Goal: Task Accomplishment & Management: Complete application form

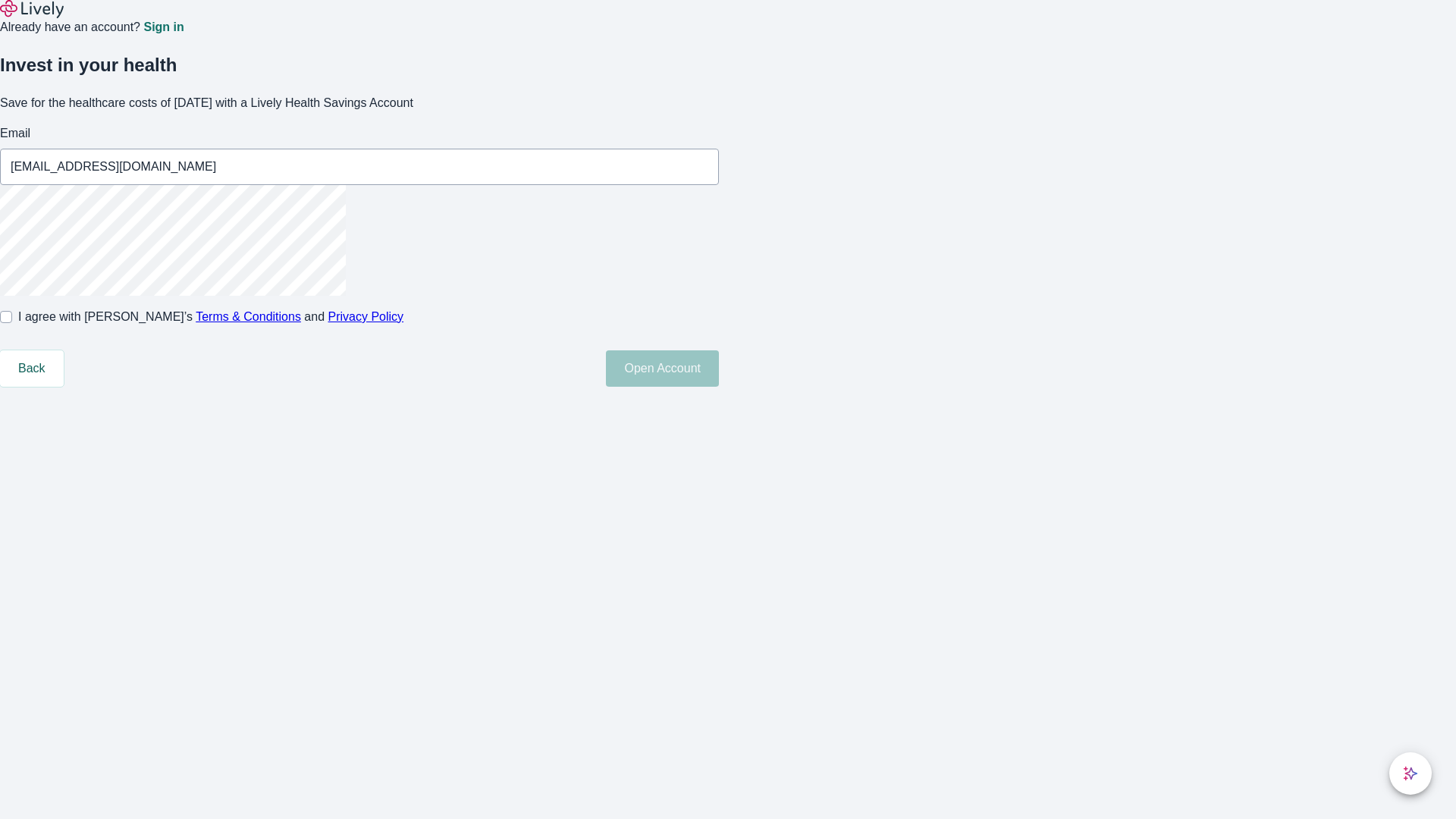
click at [12, 324] on input "I agree with Lively’s Terms & Conditions and Privacy Policy" at bounding box center [6, 317] width 12 height 12
checkbox input "true"
click at [719, 387] on button "Open Account" at bounding box center [662, 368] width 113 height 36
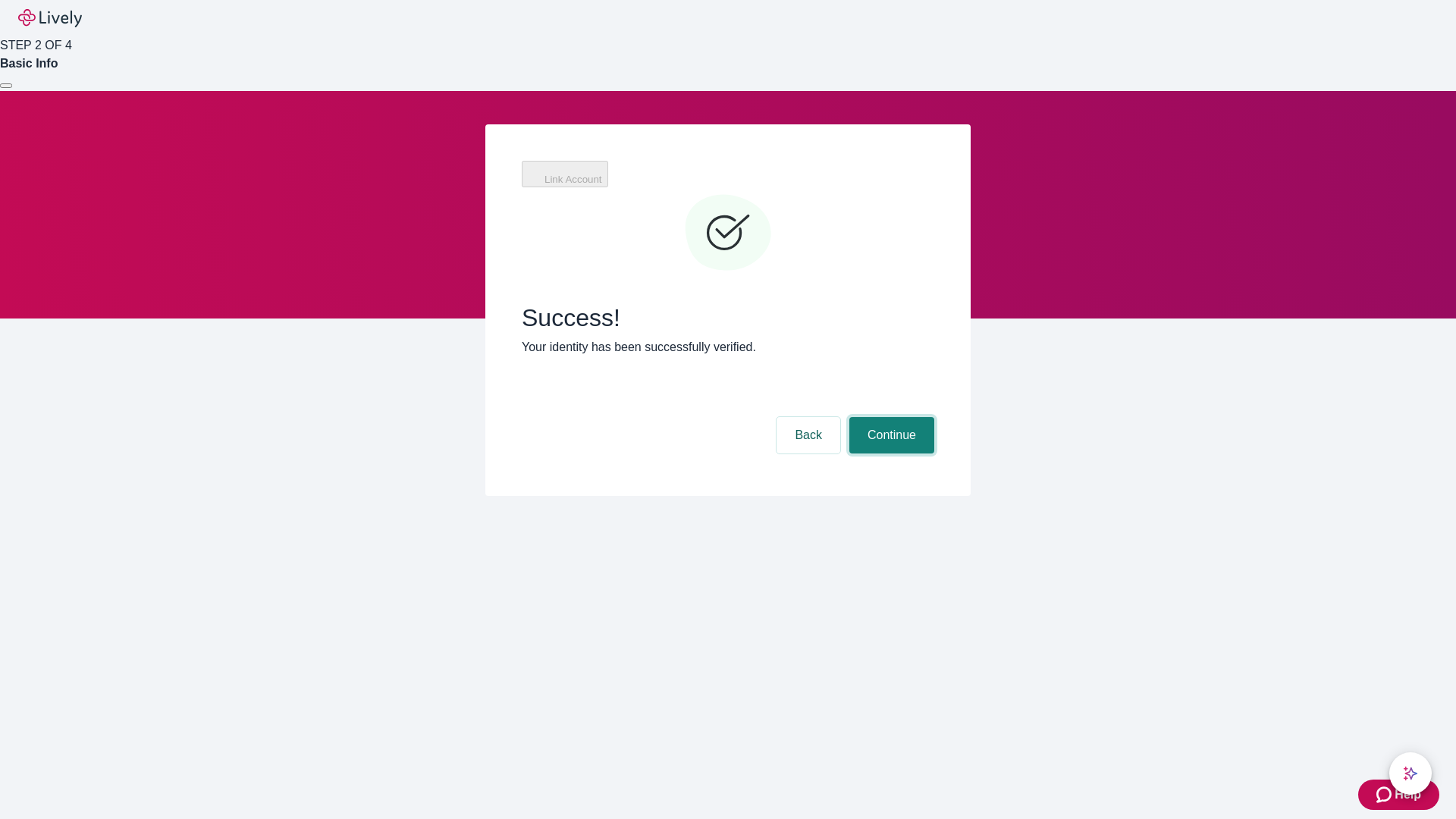
click at [890, 417] on button "Continue" at bounding box center [891, 434] width 85 height 36
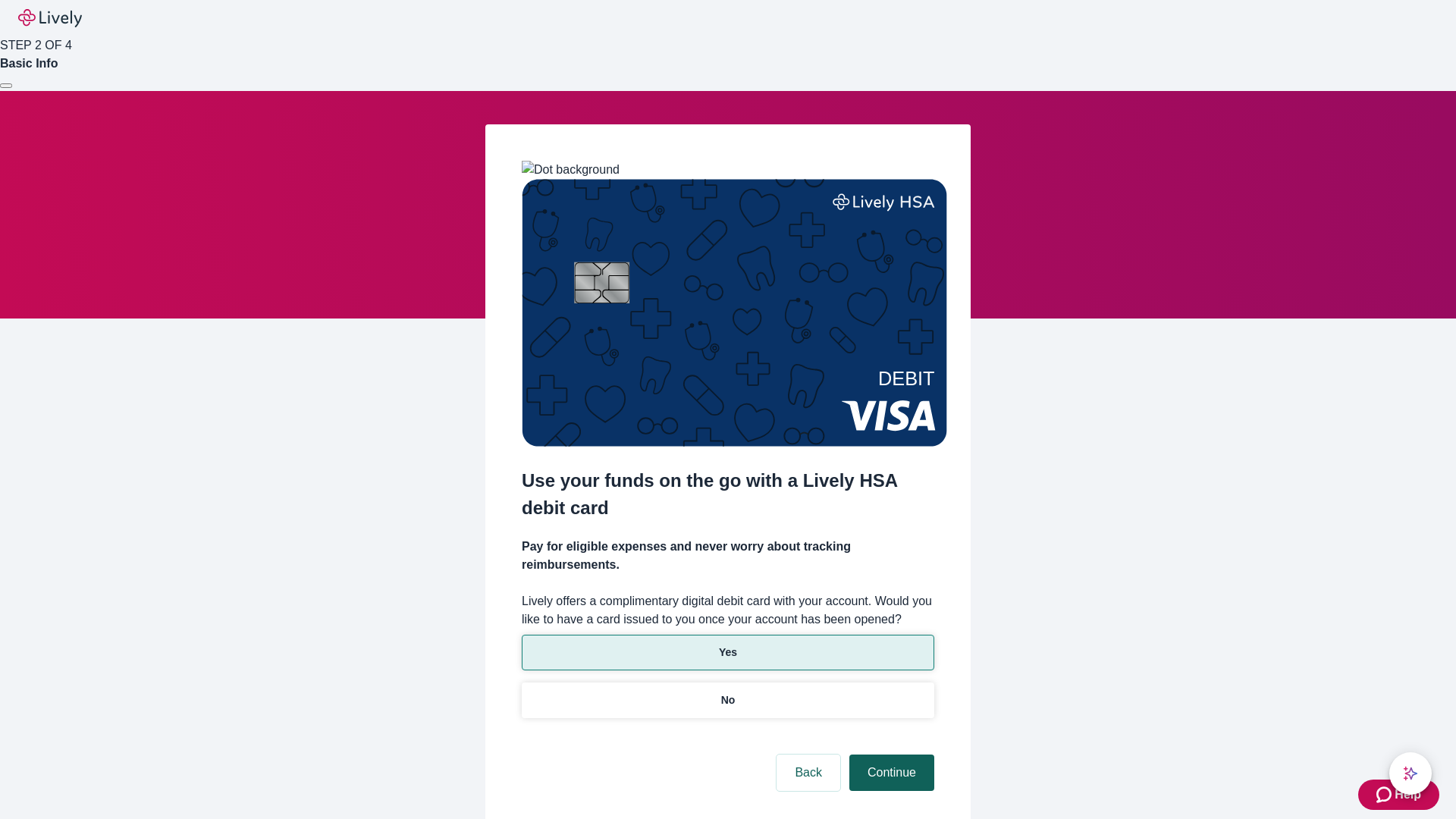
click at [728, 644] on p "Yes" at bounding box center [728, 652] width 18 height 16
click at [890, 755] on button "Continue" at bounding box center [891, 772] width 85 height 36
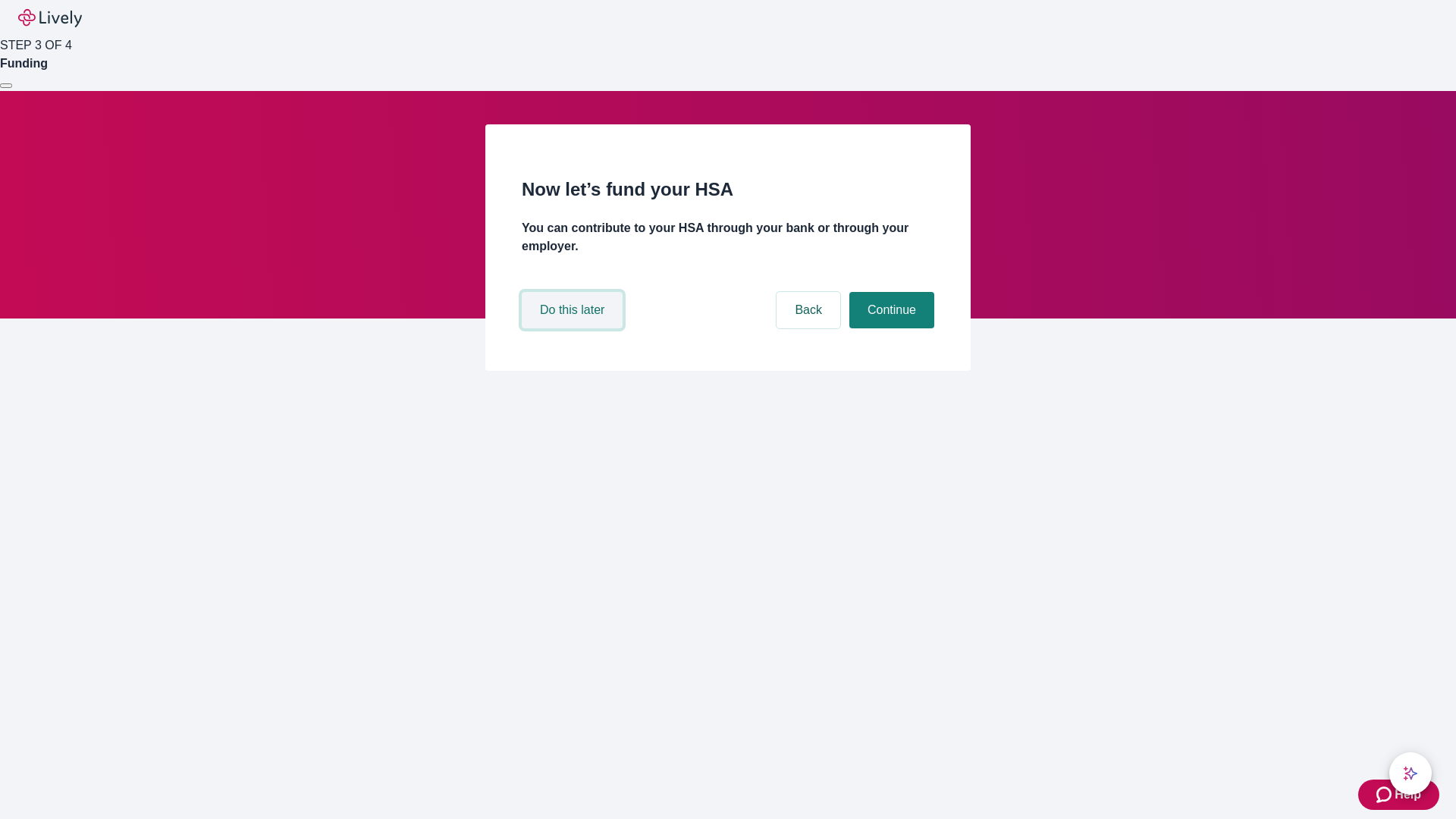
click at [574, 328] on button "Do this later" at bounding box center [572, 310] width 101 height 36
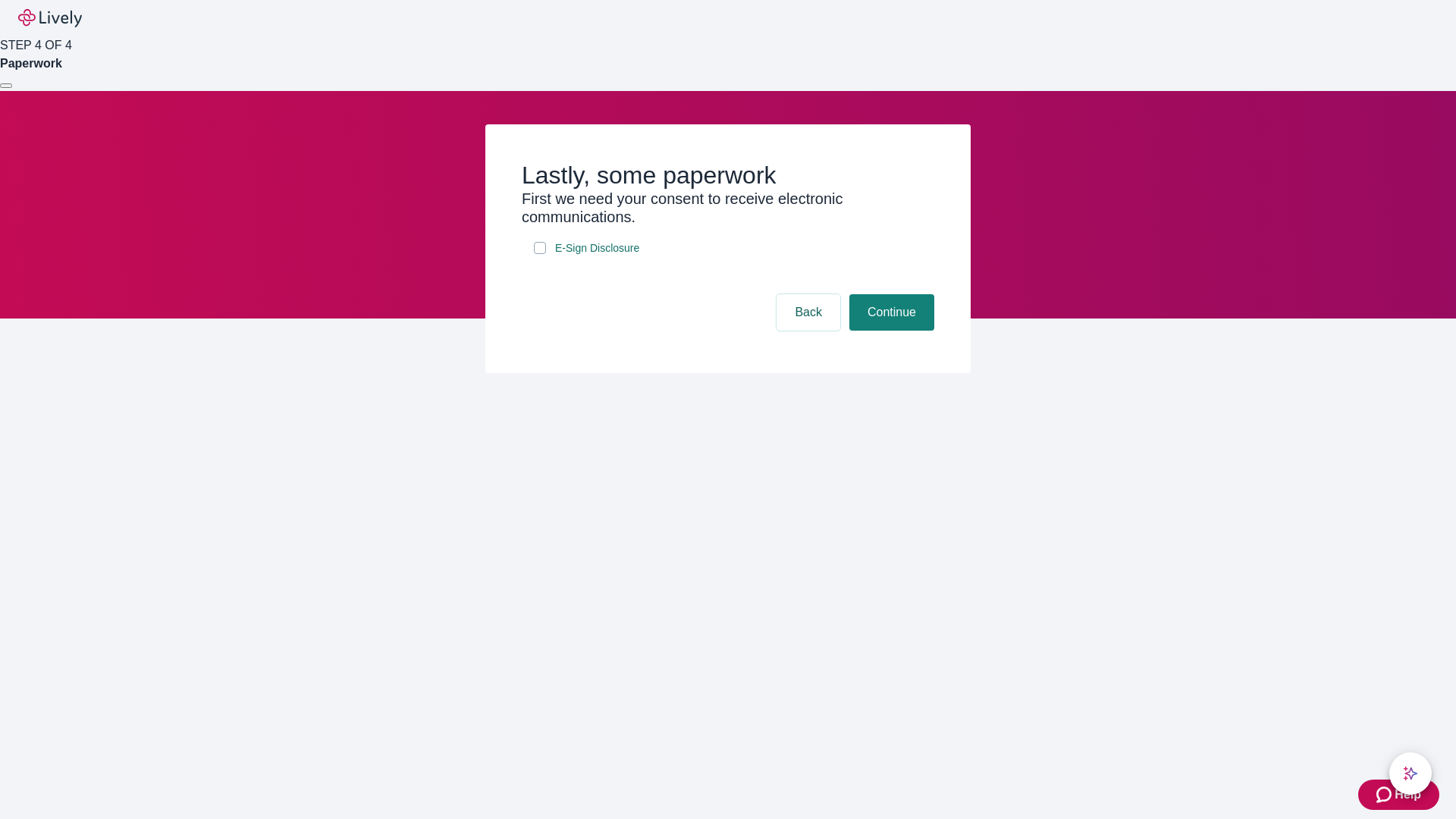
click at [540, 254] on input "E-Sign Disclosure" at bounding box center [540, 248] width 12 height 12
checkbox input "true"
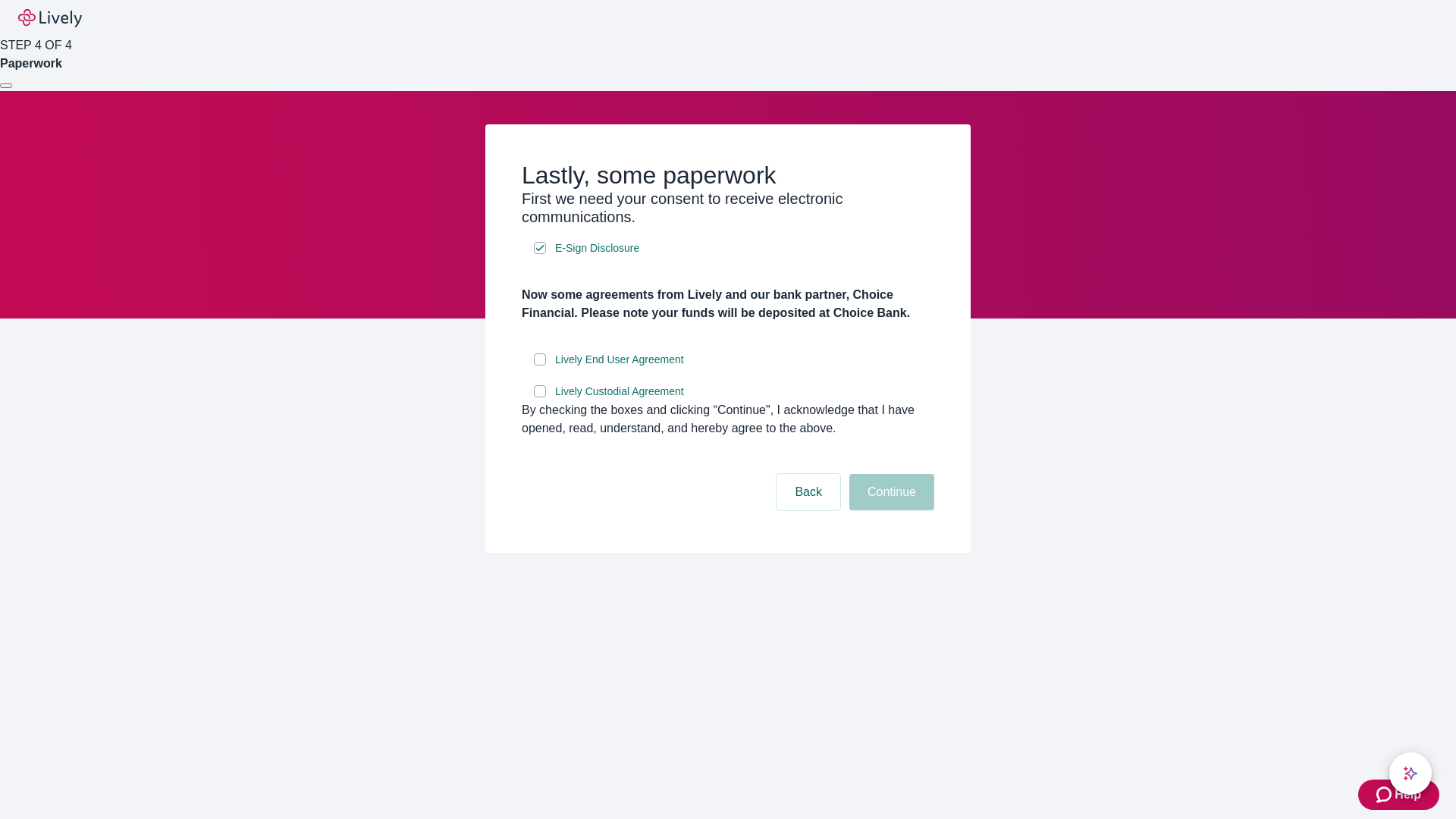
click at [540, 365] on input "Lively End User Agreement" at bounding box center [540, 359] width 12 height 12
checkbox input "true"
click at [540, 397] on input "Lively Custodial Agreement" at bounding box center [540, 392] width 12 height 12
checkbox input "true"
click at [890, 510] on button "Continue" at bounding box center [891, 492] width 85 height 36
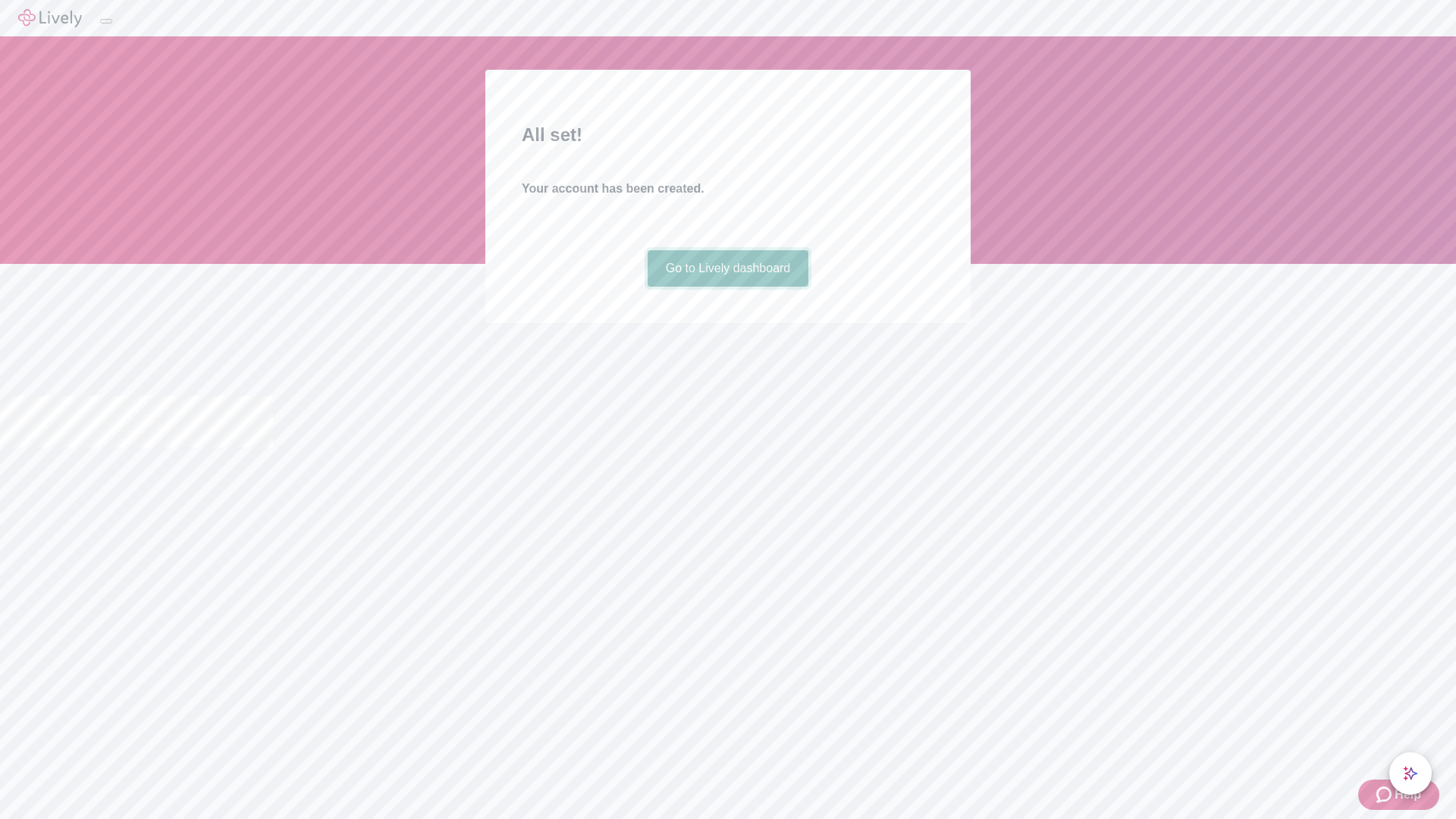
click at [728, 287] on link "Go to Lively dashboard" at bounding box center [728, 268] width 161 height 36
